Goal: Information Seeking & Learning: Learn about a topic

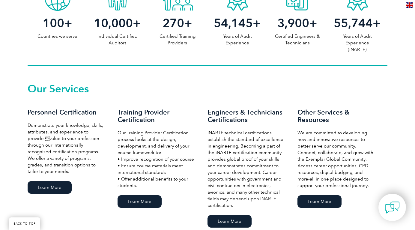
scroll to position [358, 0]
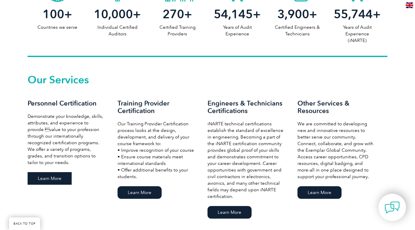
click at [55, 176] on link "Learn More" at bounding box center [50, 178] width 44 height 13
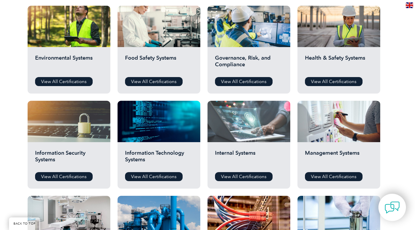
scroll to position [221, 0]
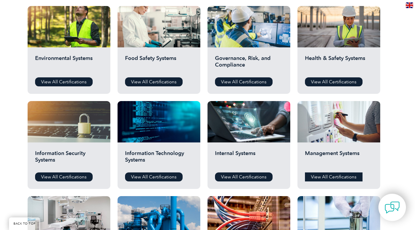
click at [341, 177] on link "View All Certifications" at bounding box center [334, 177] width 58 height 9
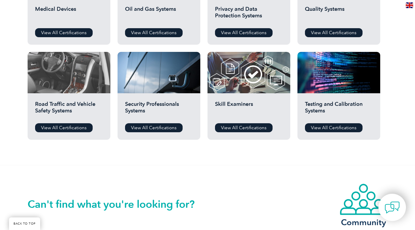
scroll to position [462, 0]
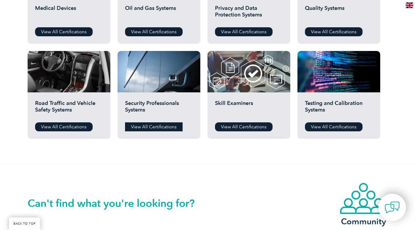
click at [148, 127] on link "View All Certifications" at bounding box center [154, 126] width 58 height 9
click at [333, 125] on link "View All Certifications" at bounding box center [334, 126] width 58 height 9
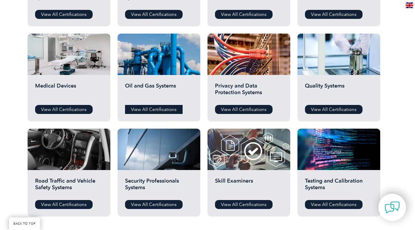
scroll to position [385, 0]
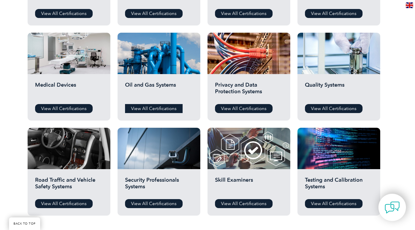
click at [173, 110] on link "View All Certifications" at bounding box center [154, 108] width 58 height 9
click at [324, 106] on link "View All Certifications" at bounding box center [334, 108] width 58 height 9
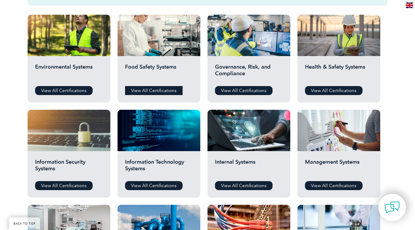
scroll to position [212, 0]
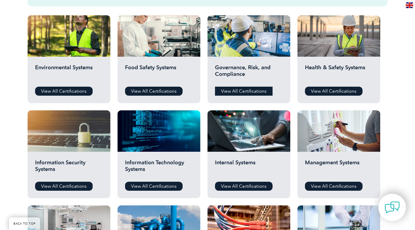
click at [244, 92] on link "View All Certifications" at bounding box center [244, 91] width 58 height 9
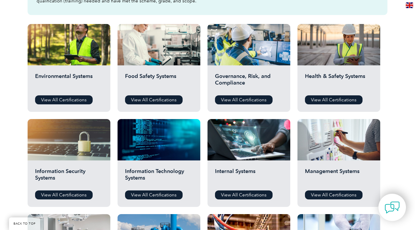
scroll to position [201, 0]
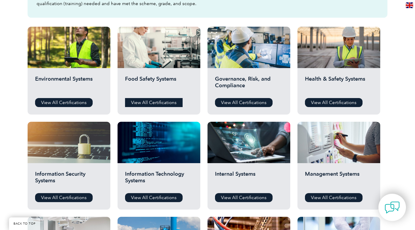
click at [146, 101] on link "View All Certifications" at bounding box center [154, 102] width 58 height 9
click at [79, 102] on link "View All Certifications" at bounding box center [64, 102] width 58 height 9
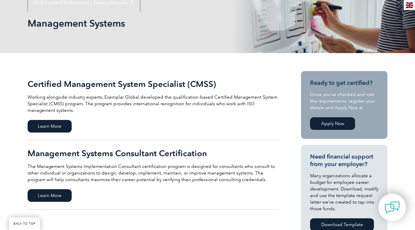
scroll to position [75, 0]
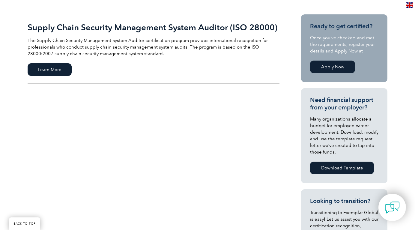
scroll to position [152, 0]
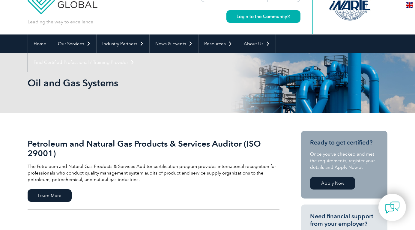
scroll to position [27, 0]
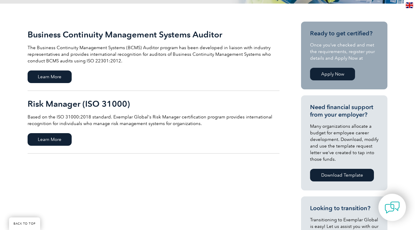
scroll to position [132, 0]
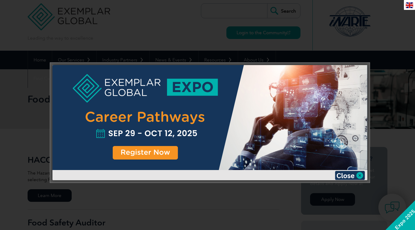
scroll to position [7, 0]
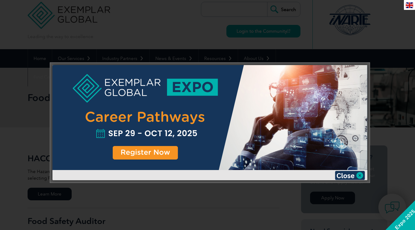
click at [346, 180] on div at bounding box center [210, 122] width 315 height 115
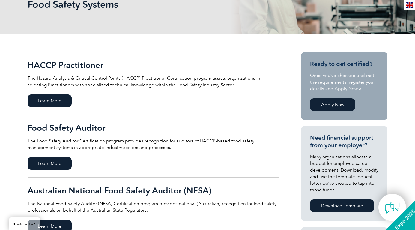
scroll to position [58, 0]
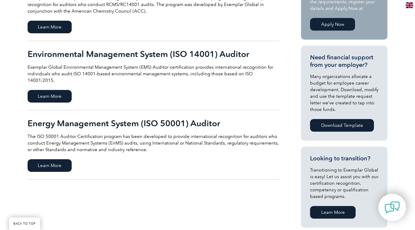
scroll to position [179, 0]
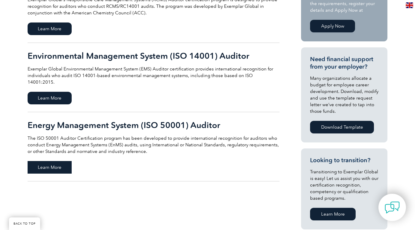
click at [65, 161] on span "Learn More" at bounding box center [50, 167] width 44 height 13
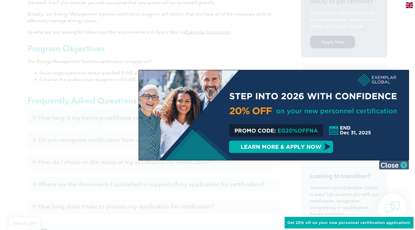
scroll to position [206, 0]
click at [402, 166] on img at bounding box center [394, 165] width 30 height 9
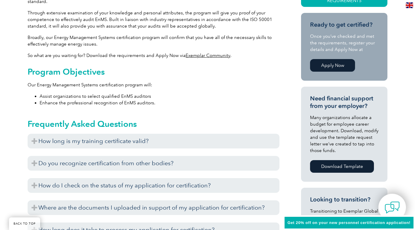
scroll to position [180, 0]
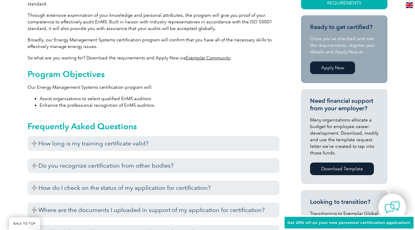
click at [340, 67] on link "Apply Now" at bounding box center [332, 68] width 45 height 13
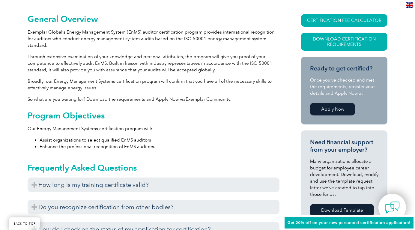
scroll to position [138, 0]
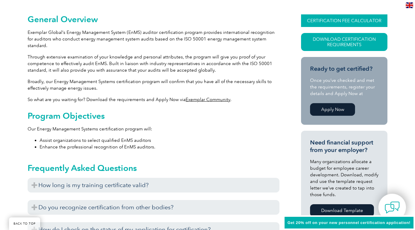
click at [348, 20] on link "CERTIFICATION FEE CALCULATOR" at bounding box center [344, 20] width 86 height 13
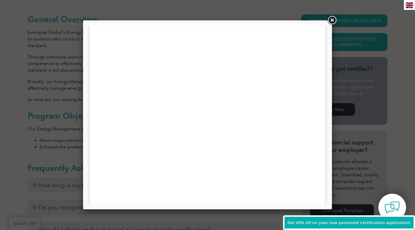
scroll to position [248, 0]
click at [332, 18] on link at bounding box center [332, 20] width 11 height 11
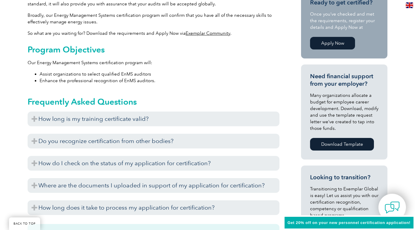
scroll to position [198, 0]
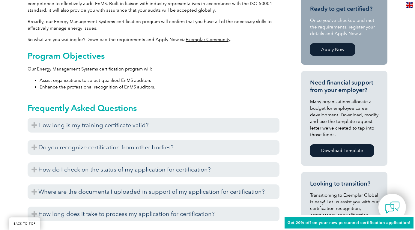
click at [336, 52] on link "Apply Now" at bounding box center [332, 49] width 45 height 13
